Goal: Information Seeking & Learning: Find specific fact

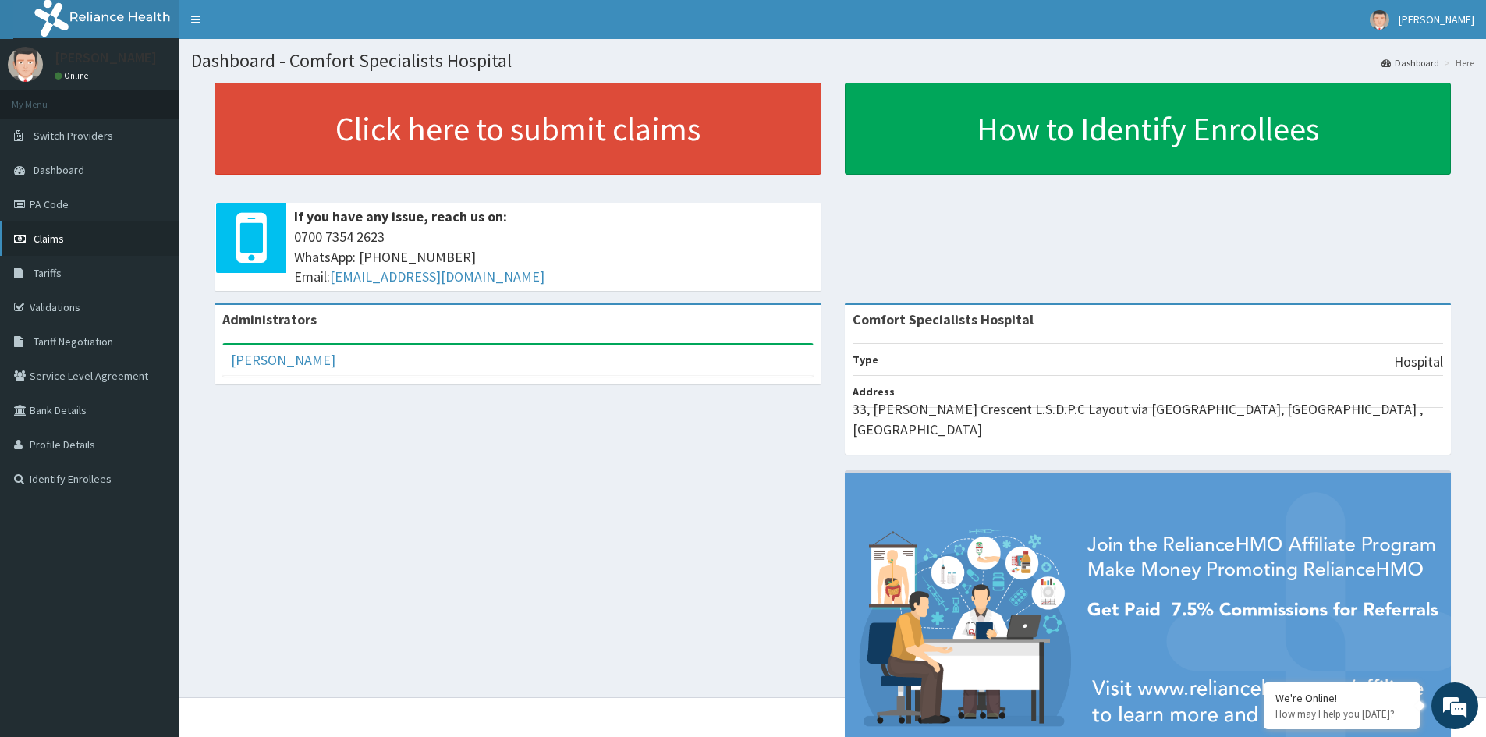
click at [48, 239] on span "Claims" at bounding box center [49, 239] width 30 height 14
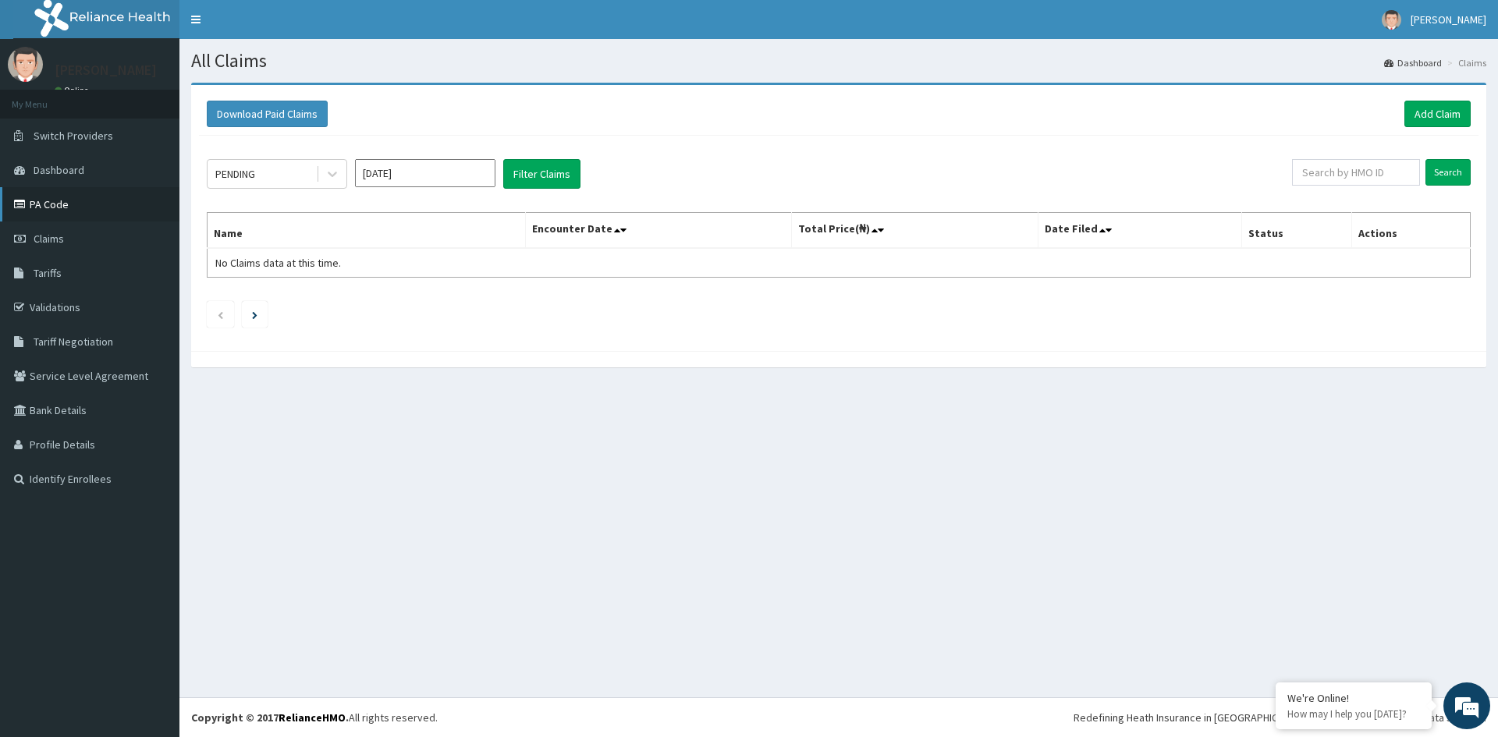
click at [45, 204] on link "PA Code" at bounding box center [89, 204] width 179 height 34
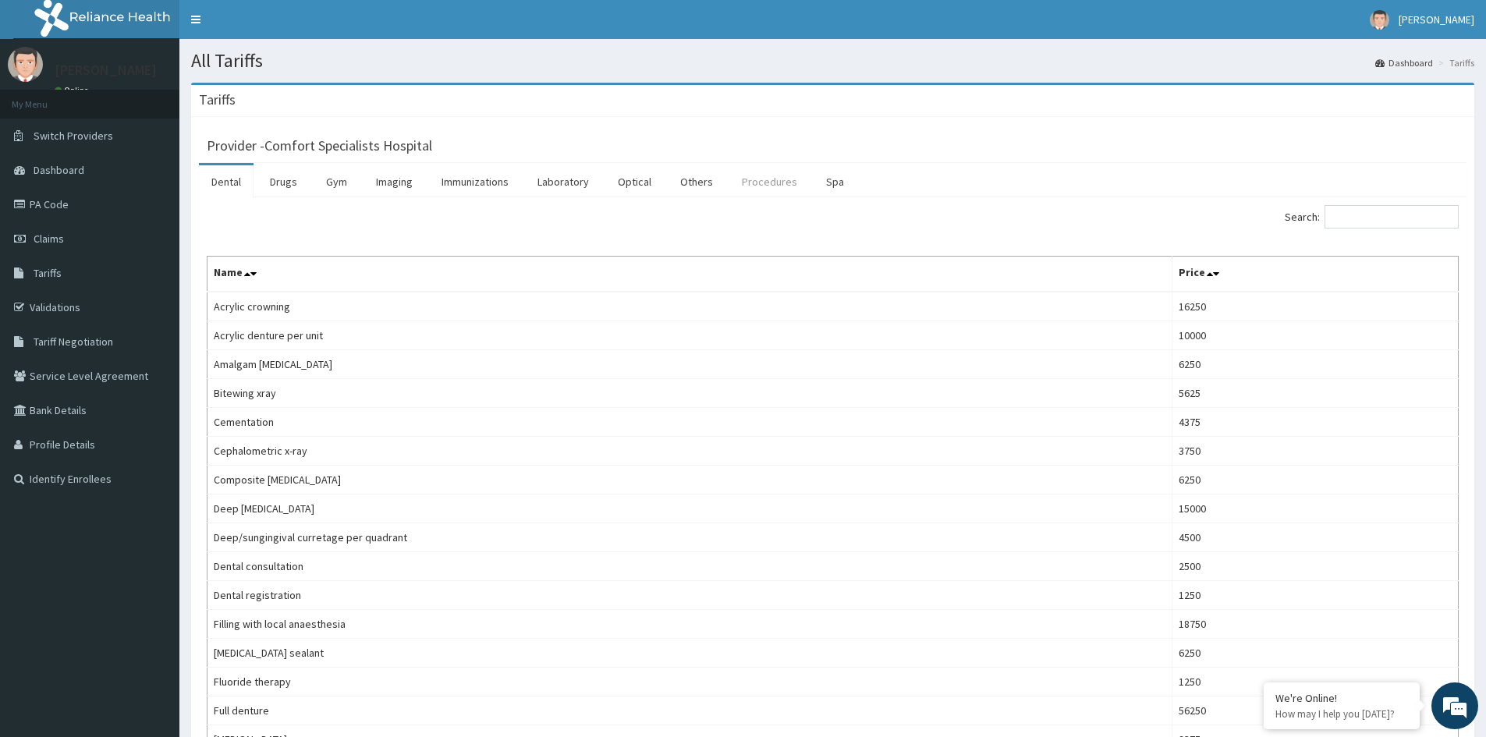
click at [762, 183] on link "Procedures" at bounding box center [769, 181] width 80 height 33
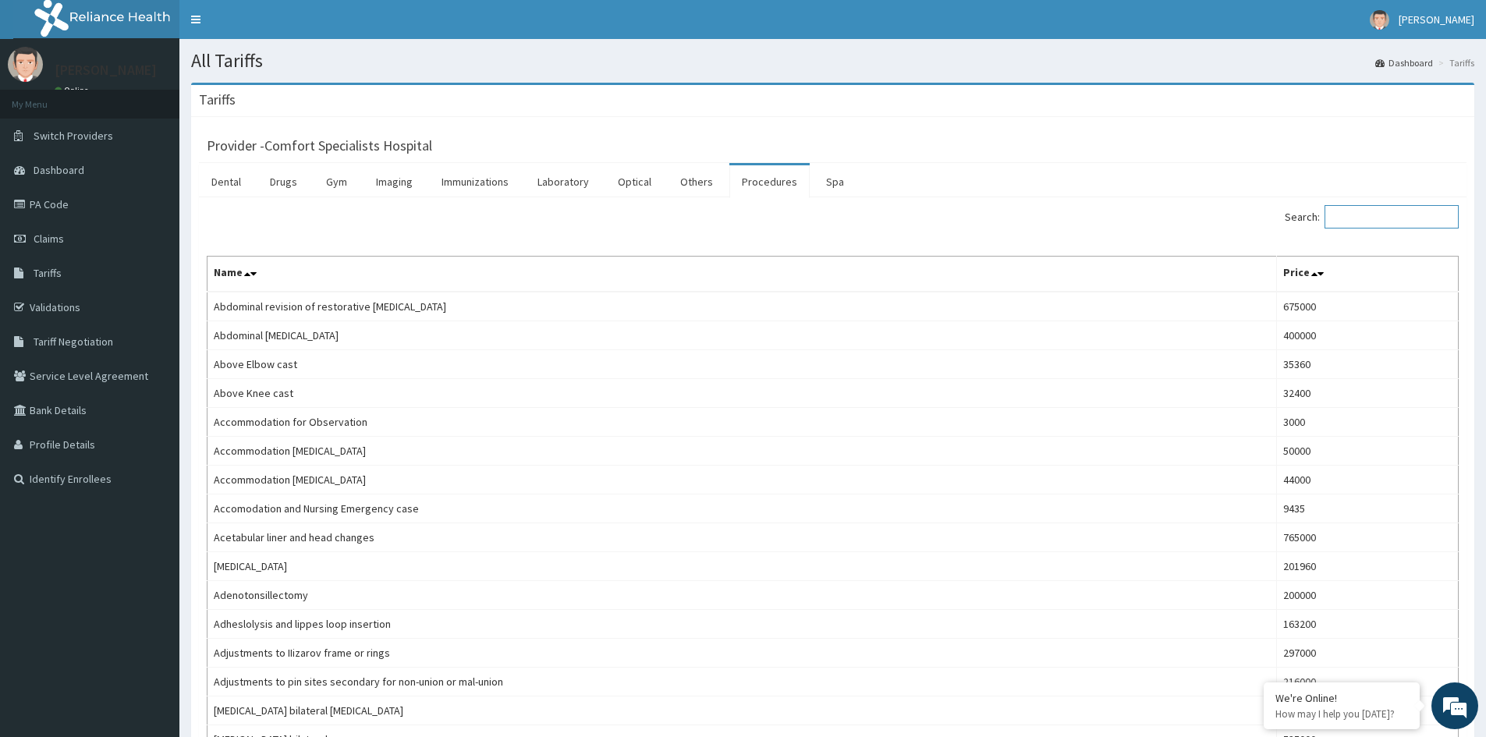
click at [1358, 218] on input "Search:" at bounding box center [1392, 216] width 134 height 23
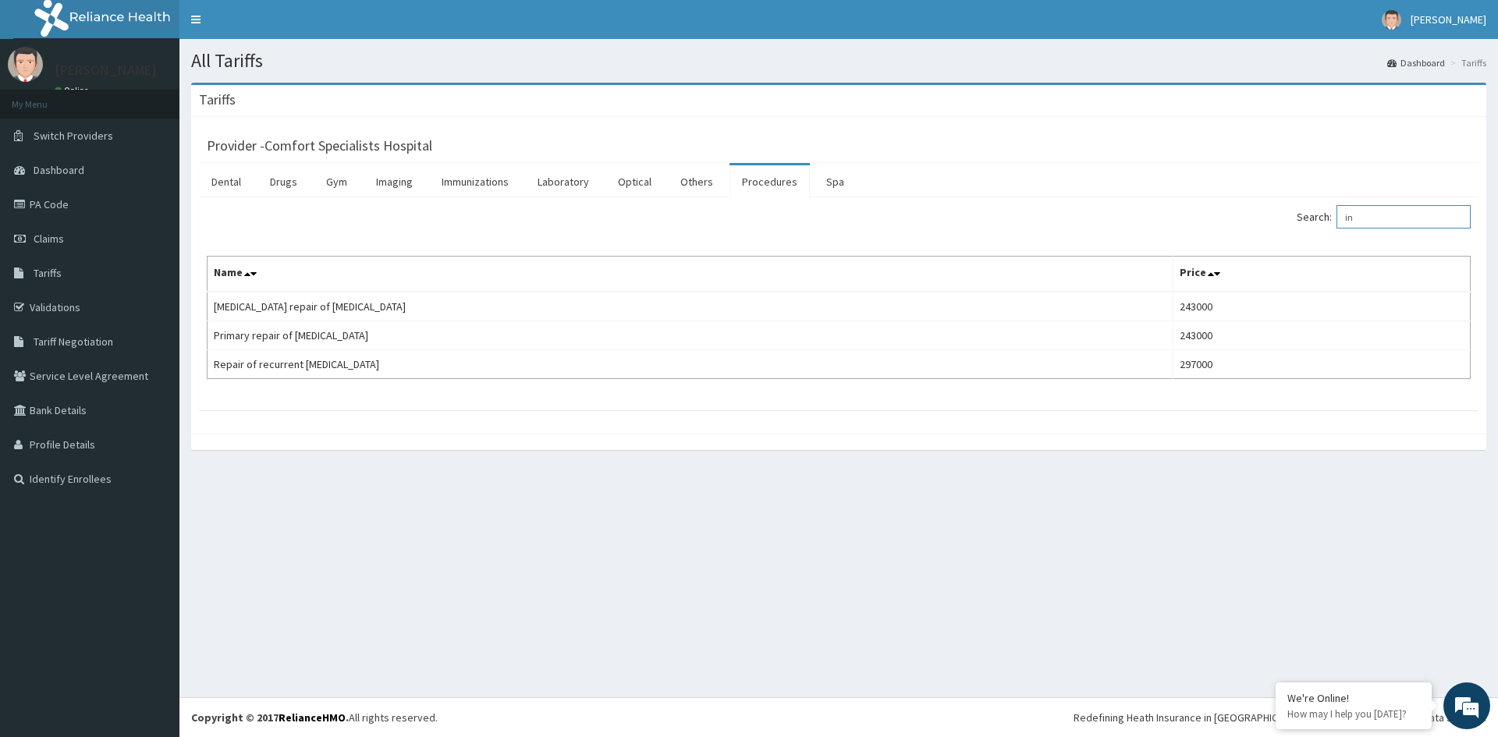
type input "i"
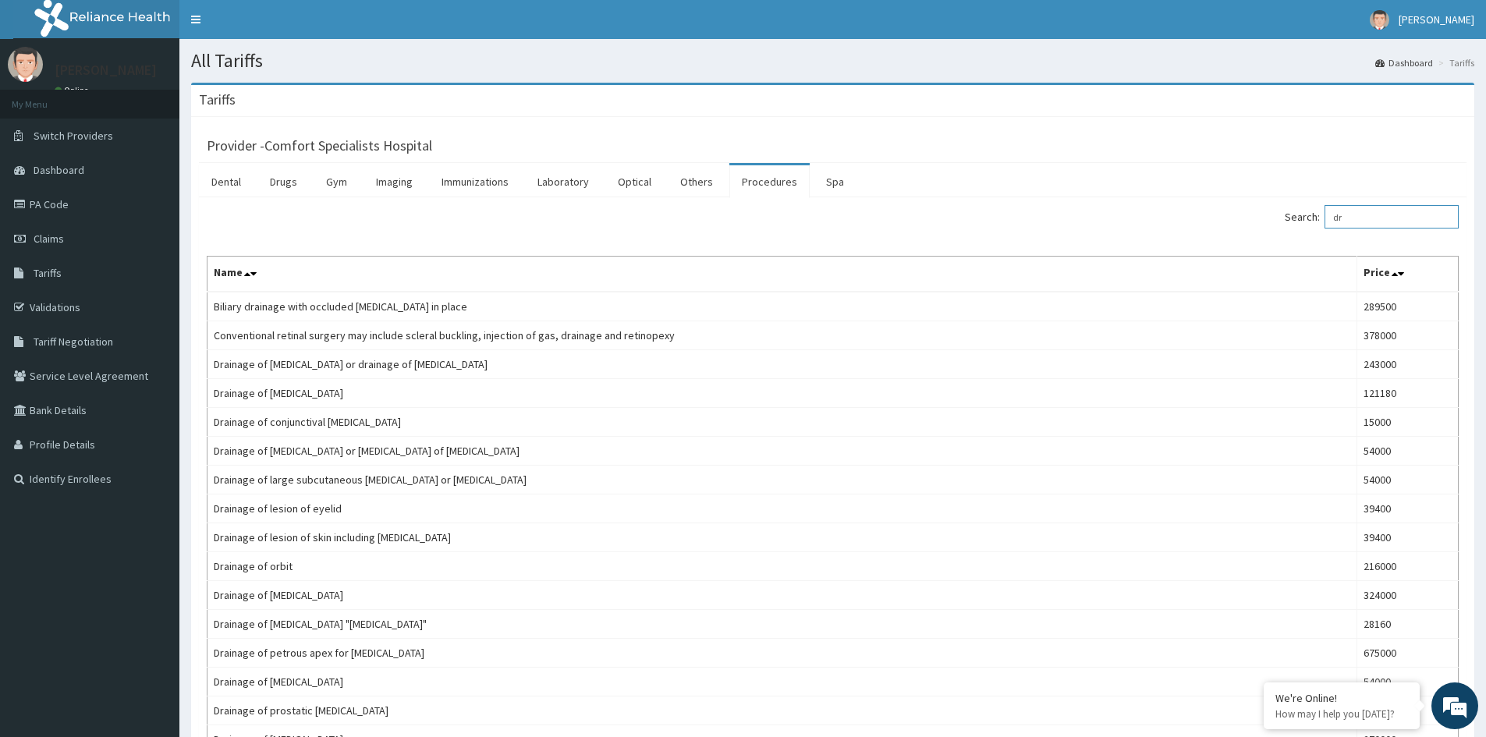
type input "d"
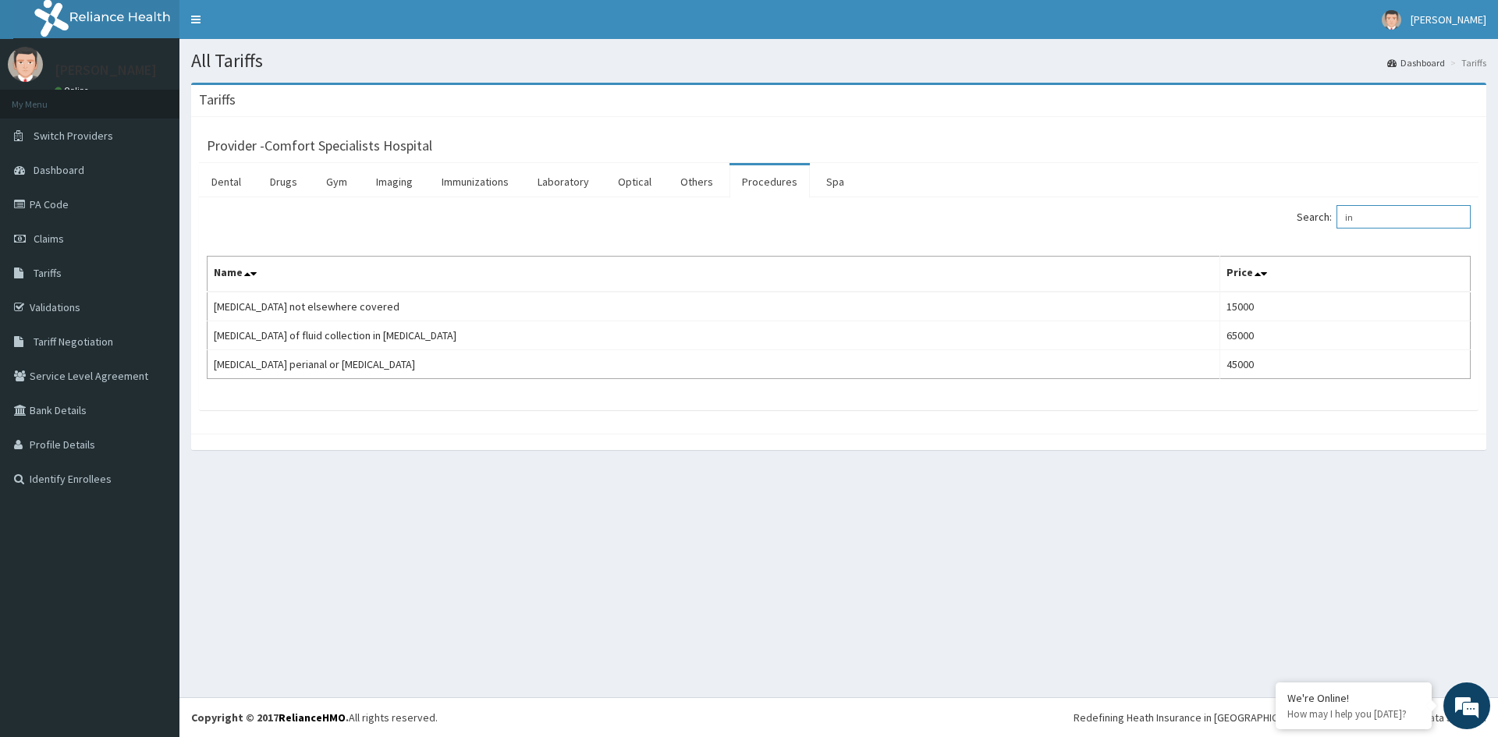
type input "i"
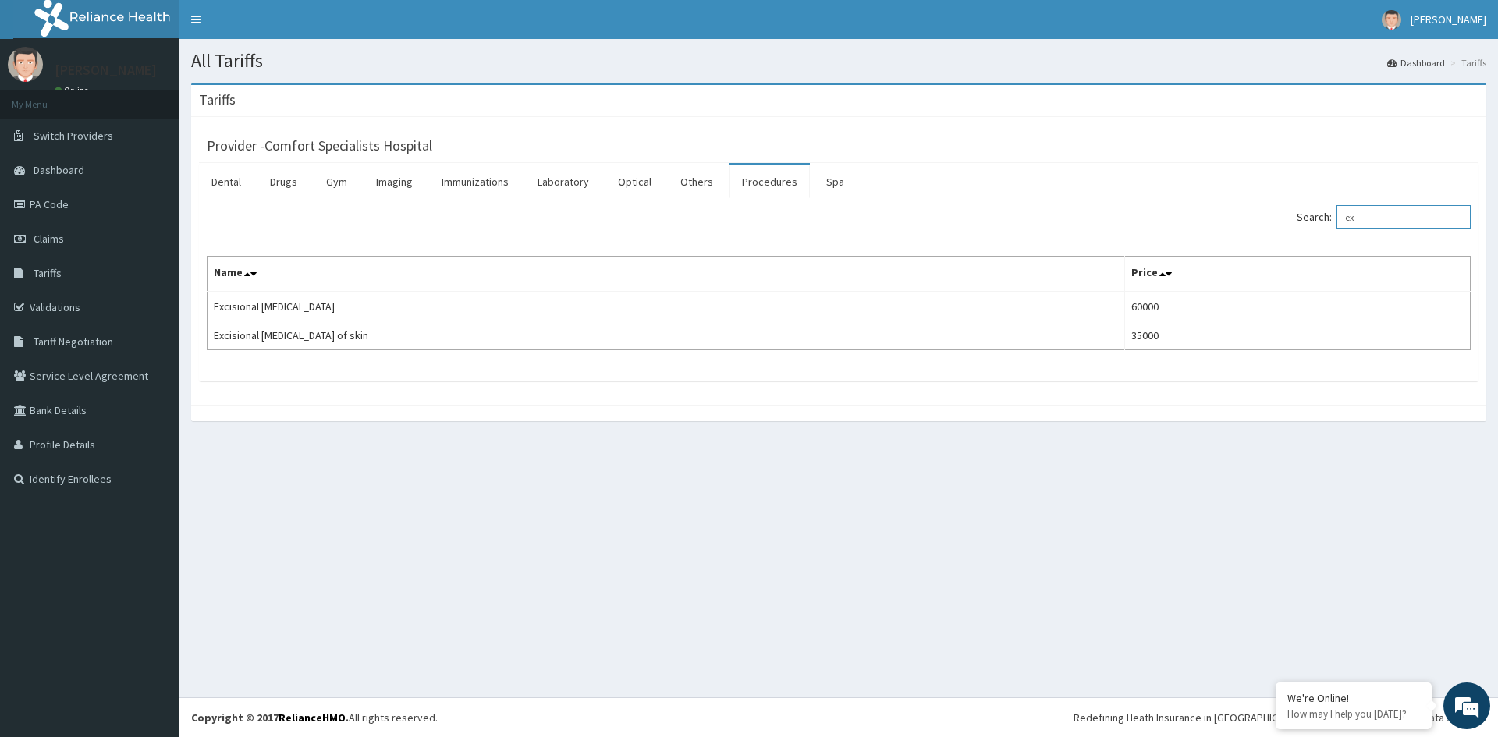
type input "e"
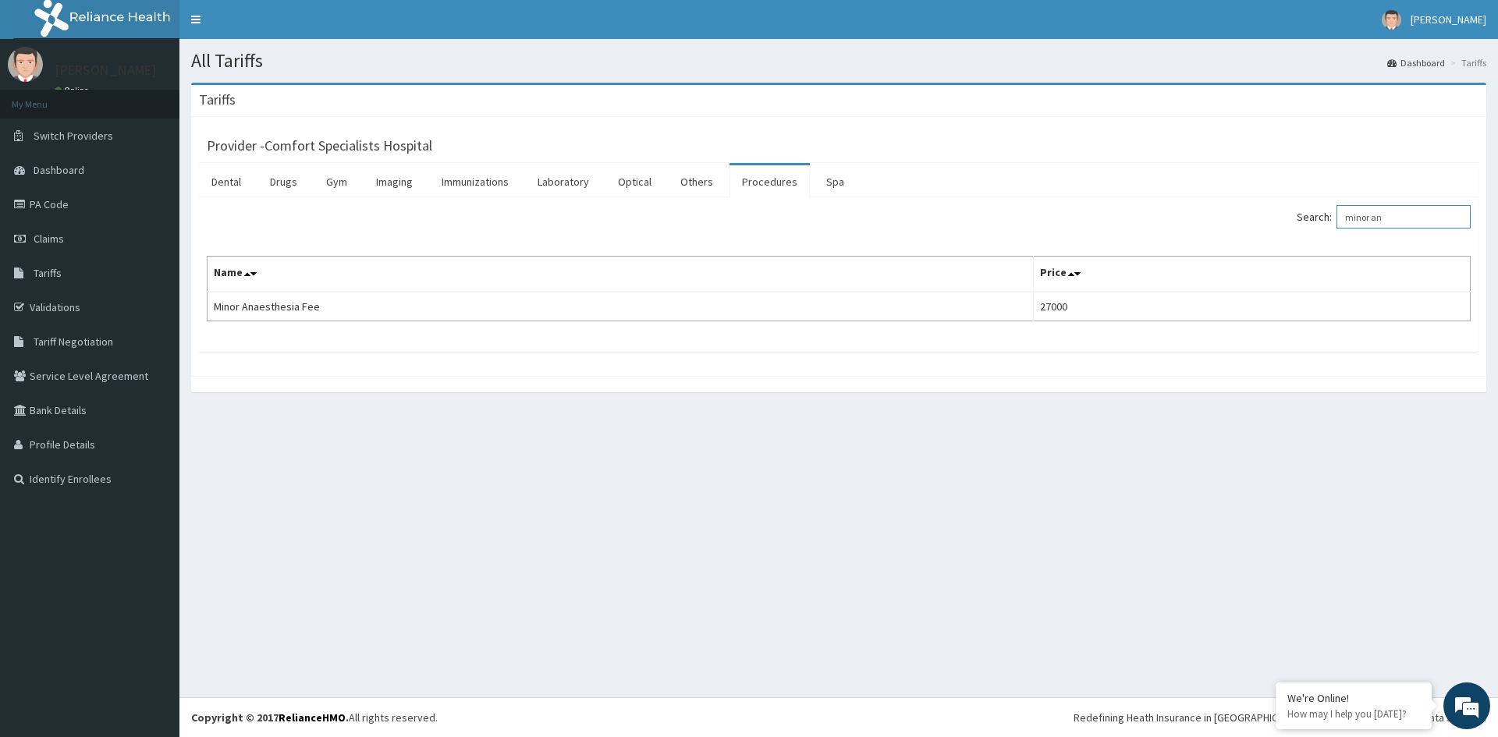
type input "minor an"
click at [285, 180] on link "Drugs" at bounding box center [283, 181] width 52 height 33
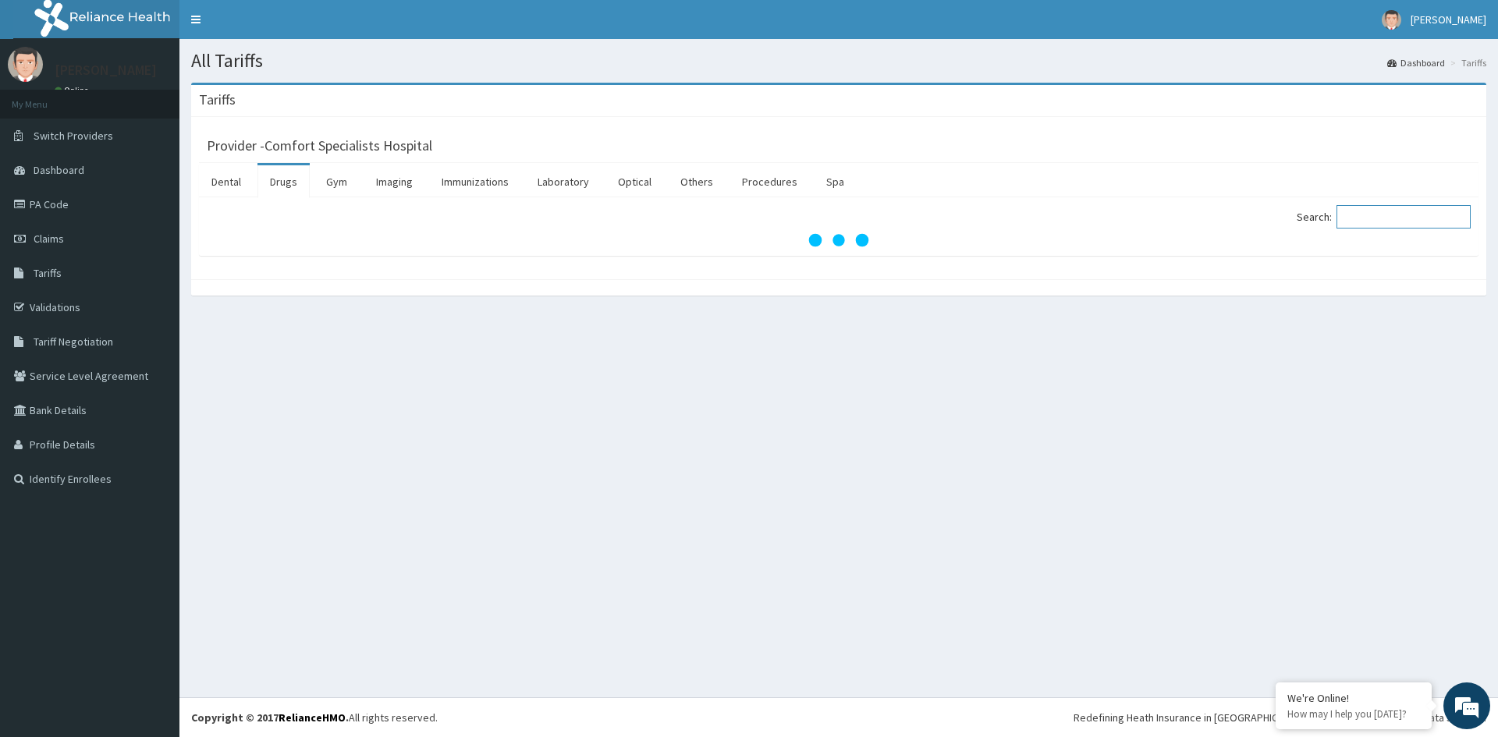
click at [1402, 216] on input "Search:" at bounding box center [1403, 216] width 134 height 23
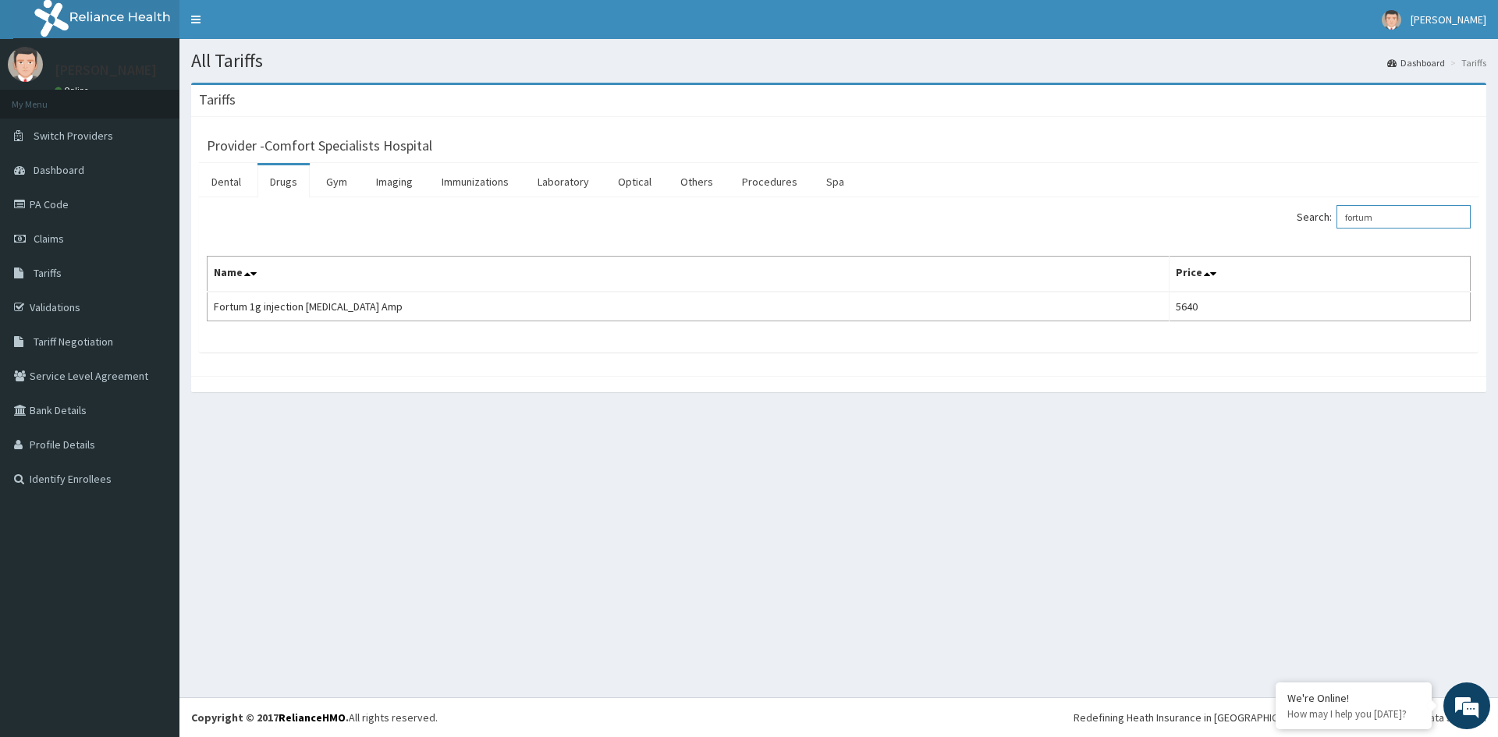
type input "fortum"
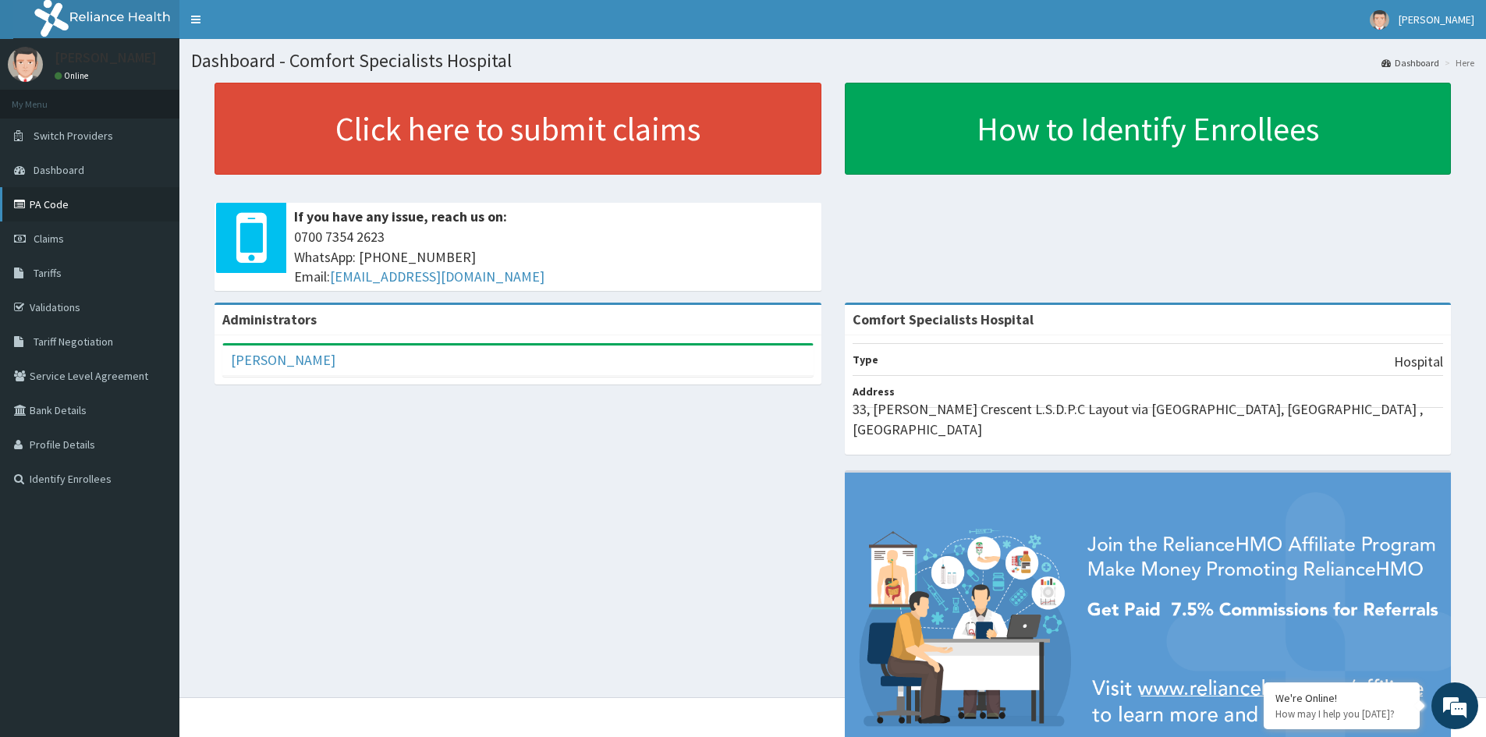
click at [56, 203] on link "PA Code" at bounding box center [89, 204] width 179 height 34
